Goal: Task Accomplishment & Management: Use online tool/utility

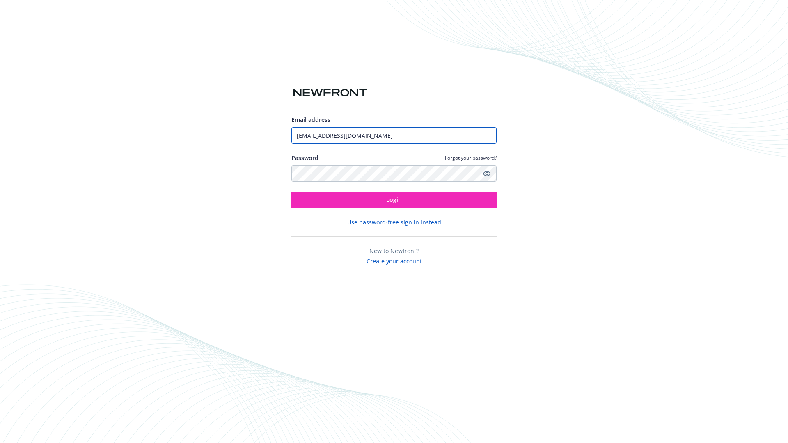
type input "[EMAIL_ADDRESS][DOMAIN_NAME]"
click at [394, 200] on span "Login" at bounding box center [394, 200] width 16 height 8
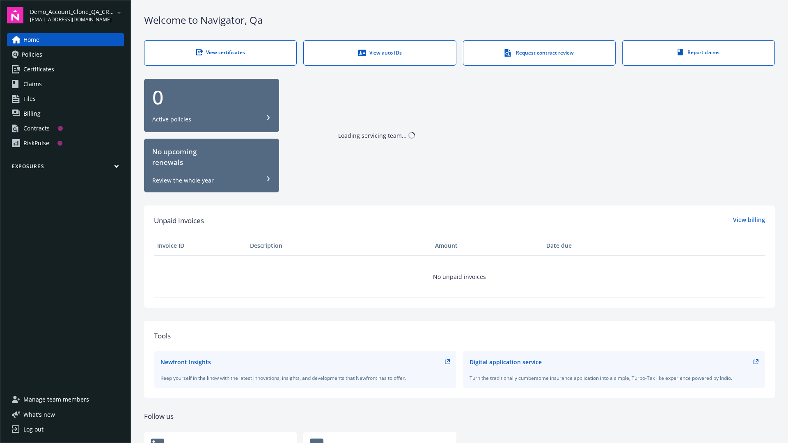
click at [77, 15] on span "Demo_Account_Clone_QA_CR_Tests_Prospect" at bounding box center [72, 11] width 84 height 9
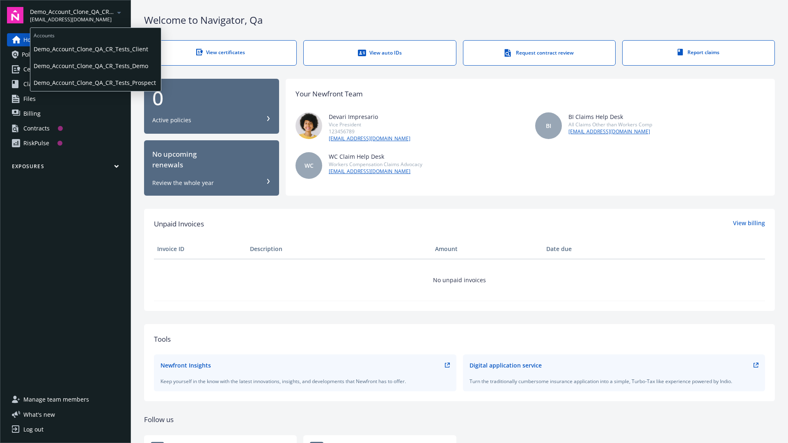
click at [95, 49] on span "Demo_Account_Clone_QA_CR_Tests_Client" at bounding box center [96, 49] width 124 height 17
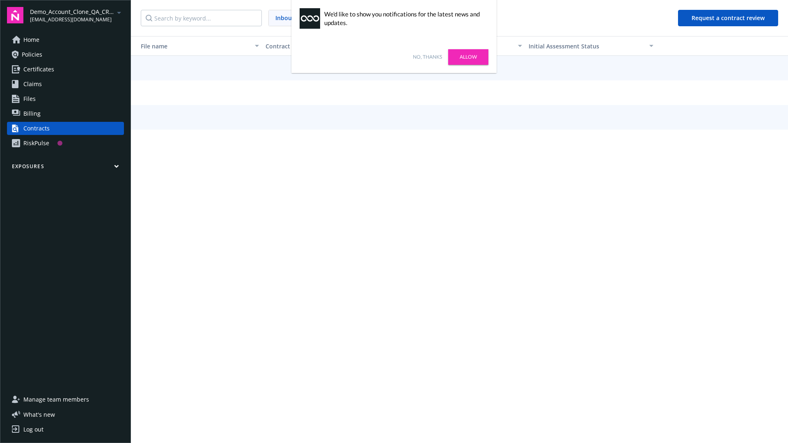
click at [427, 57] on link "No, thanks" at bounding box center [427, 56] width 29 height 7
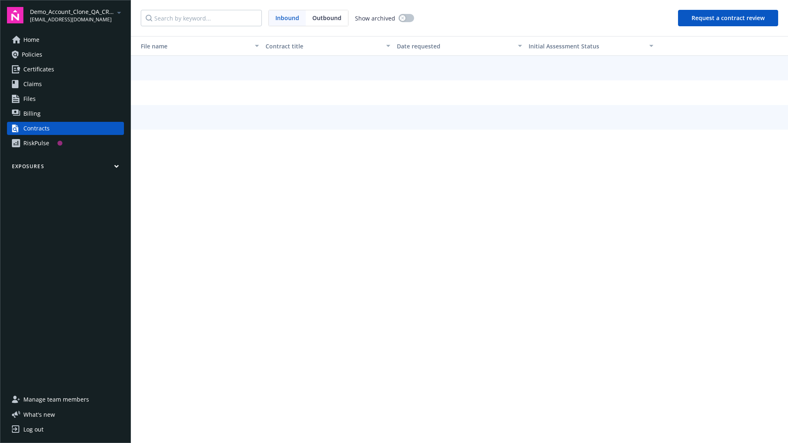
click at [728, 18] on button "Request a contract review" at bounding box center [728, 18] width 100 height 16
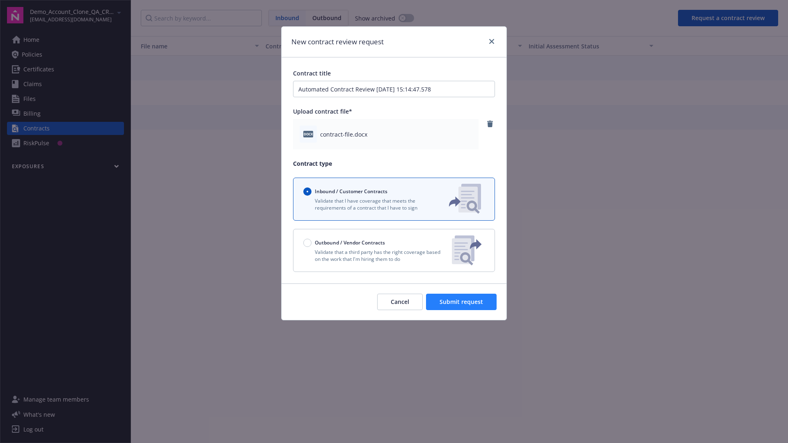
type input "Automated Contract Review [DATE] 15:14:47.578"
click at [462, 302] on span "Submit request" at bounding box center [460, 302] width 43 height 8
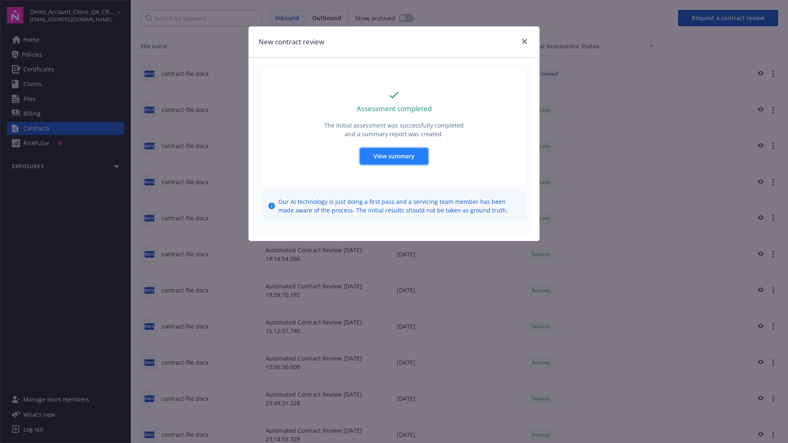
click at [393, 156] on span "View summary" at bounding box center [393, 156] width 41 height 8
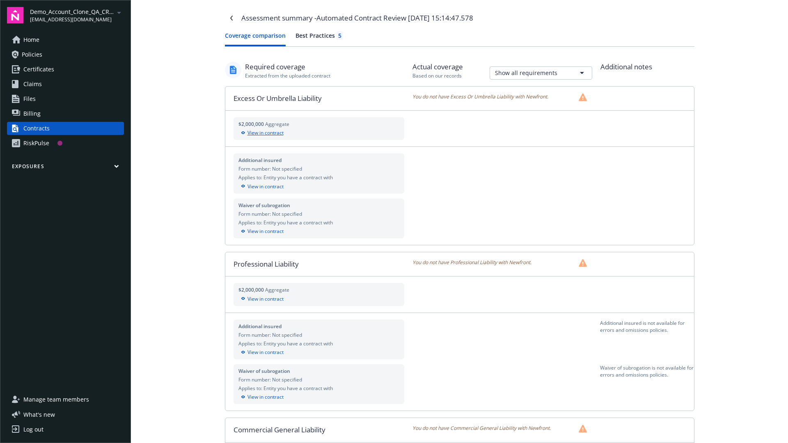
click at [318, 133] on div "View in contract" at bounding box center [318, 132] width 161 height 7
